Goal: Find specific page/section: Find specific page/section

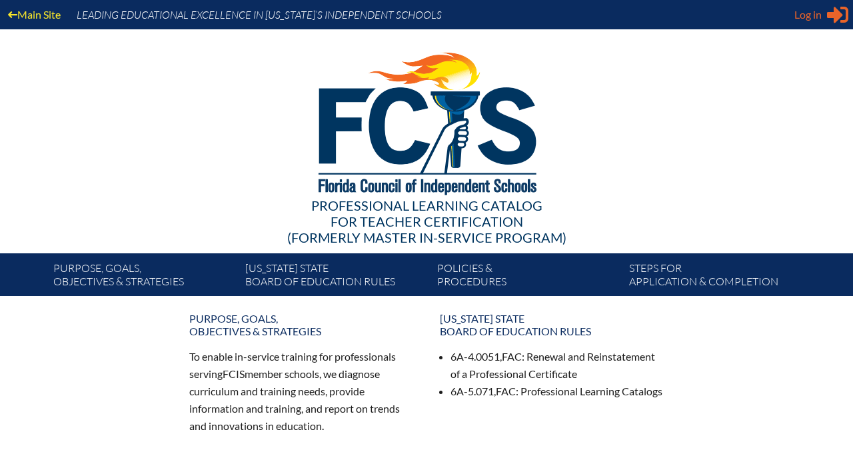
type input "[EMAIL_ADDRESS][DOMAIN_NAME]"
click at [818, 14] on span "Log in" at bounding box center [807, 15] width 27 height 16
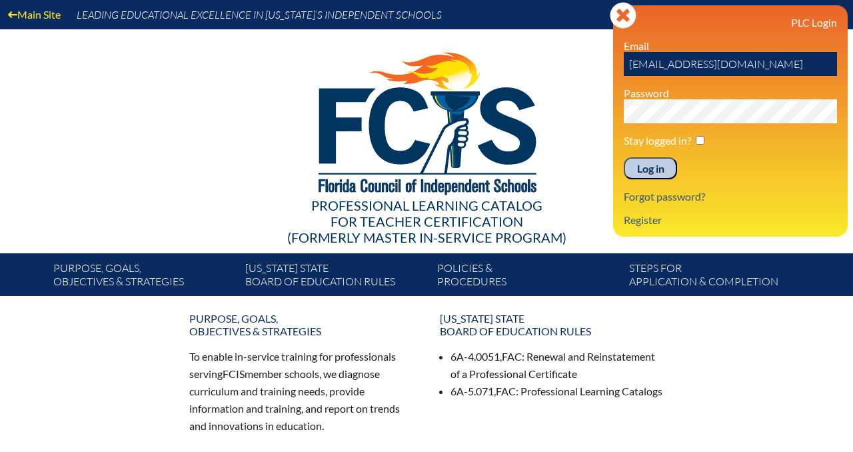
click at [659, 169] on input "Log in" at bounding box center [650, 168] width 53 height 23
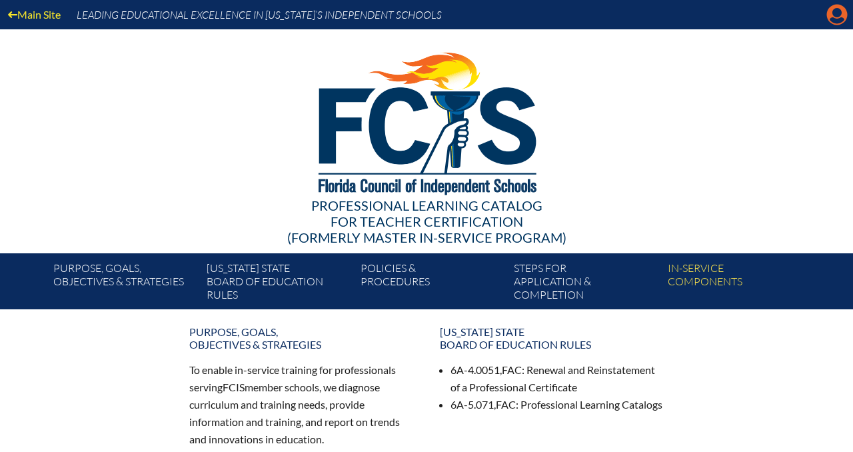
click at [832, 22] on icon "Manage account" at bounding box center [836, 14] width 21 height 21
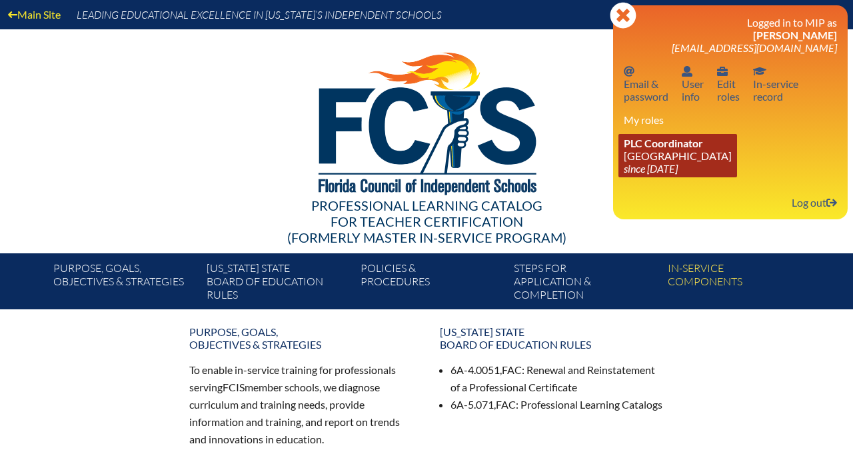
click at [676, 153] on link "PLC Coordinator Tampa Day School since 2014 Jul 1" at bounding box center [677, 155] width 119 height 43
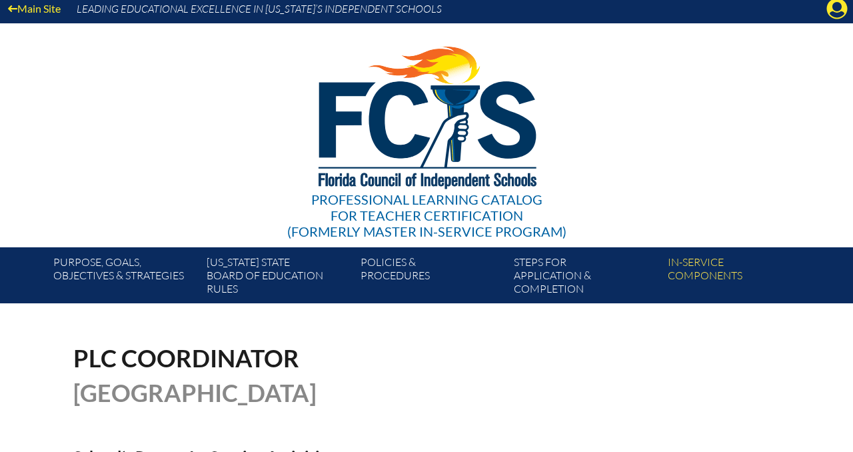
scroll to position [5, 0]
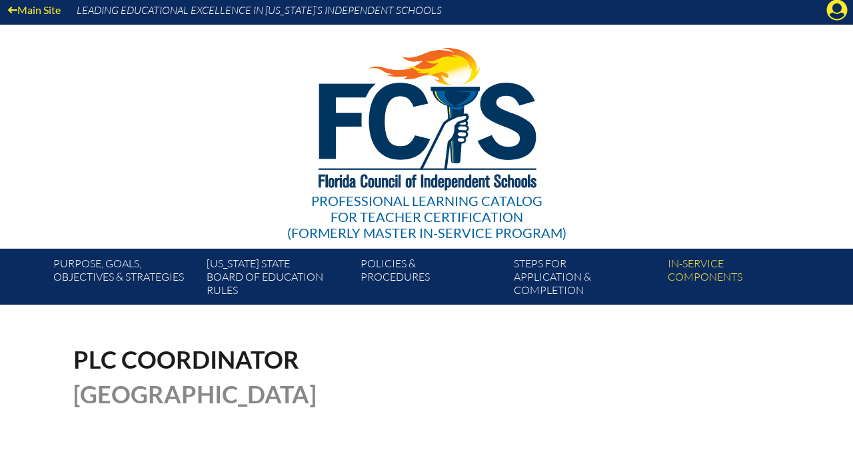
click at [834, 24] on div "Main Site Leading Educational Excellence in Florida’s Independent Schools" at bounding box center [426, 9] width 853 height 29
click at [832, 15] on icon "Manage account" at bounding box center [836, 9] width 21 height 21
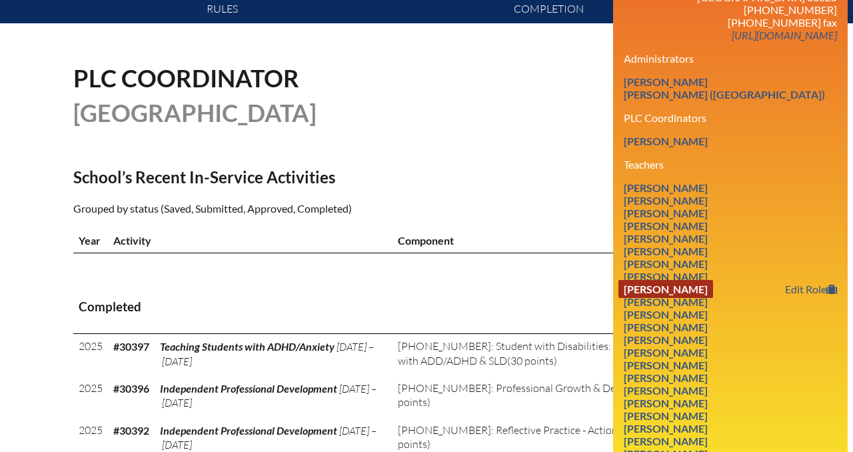
scroll to position [287, 0]
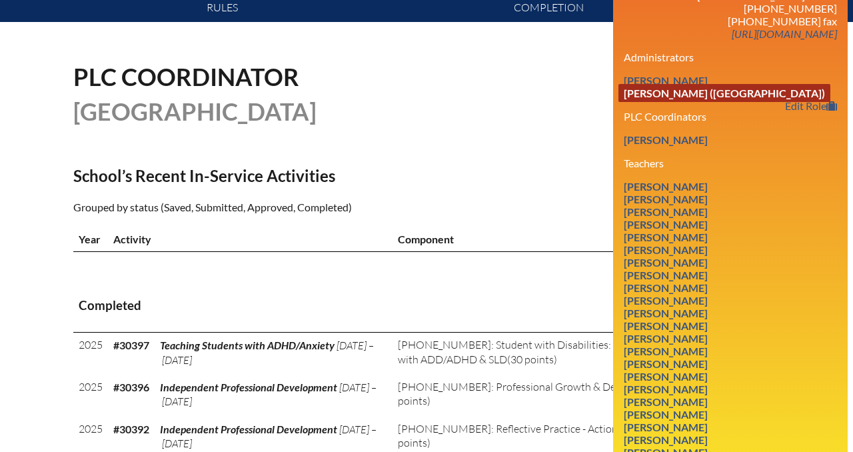
click at [722, 89] on link "Paula S Pennington (Arnaldi)" at bounding box center [724, 93] width 212 height 18
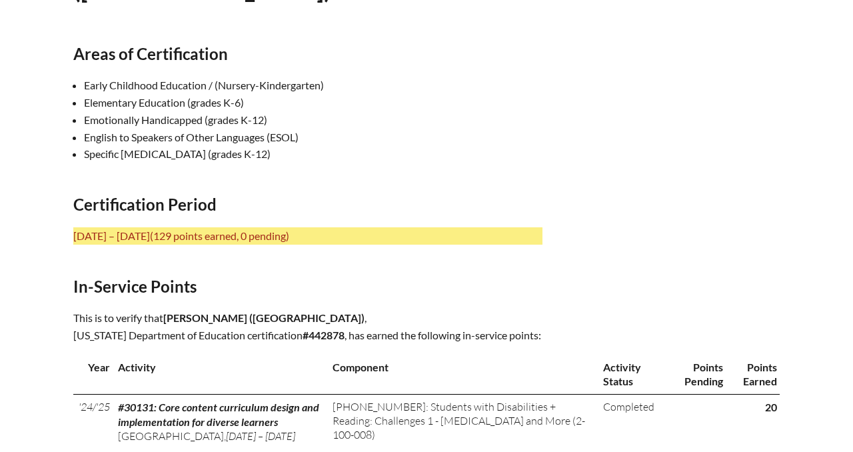
scroll to position [480, 0]
